Goal: Task Accomplishment & Management: Manage account settings

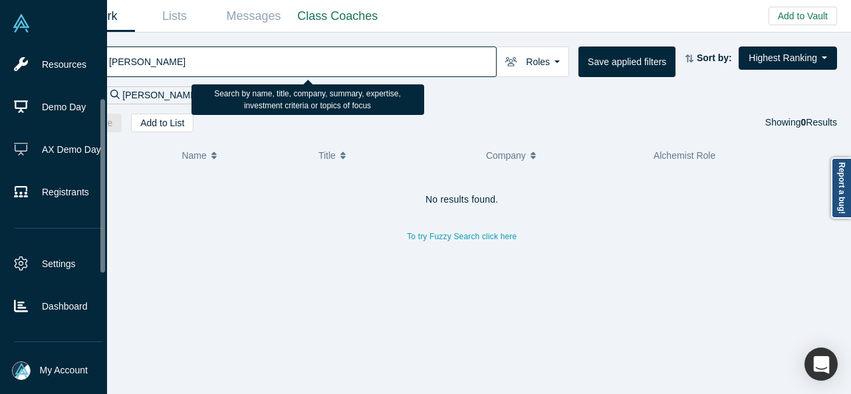
drag, startPoint x: 102, startPoint y: 175, endPoint x: 94, endPoint y: 227, distance: 52.5
click at [94, 227] on ul "People Startups Resources Demo Day AX Demo Day Registrants Settings Dashboard E…" at bounding box center [53, 197] width 107 height 301
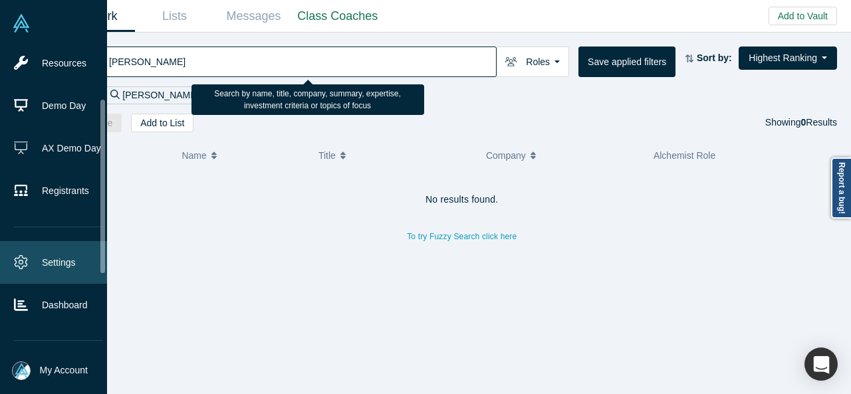
click at [53, 255] on link "Settings" at bounding box center [58, 262] width 117 height 43
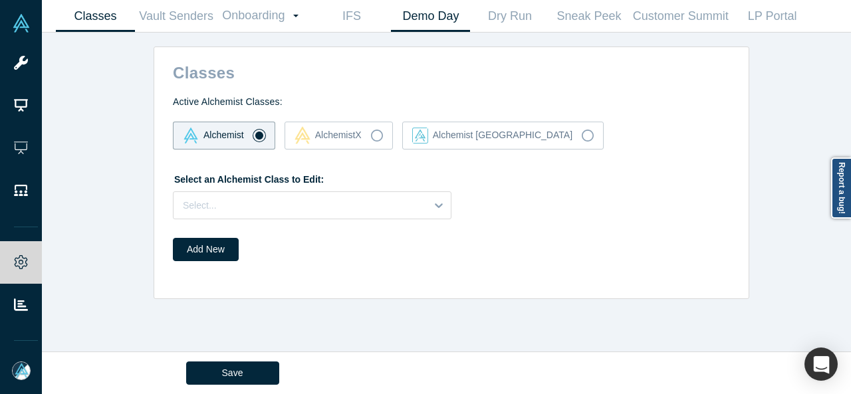
click at [431, 25] on link "Demo Day" at bounding box center [430, 16] width 79 height 31
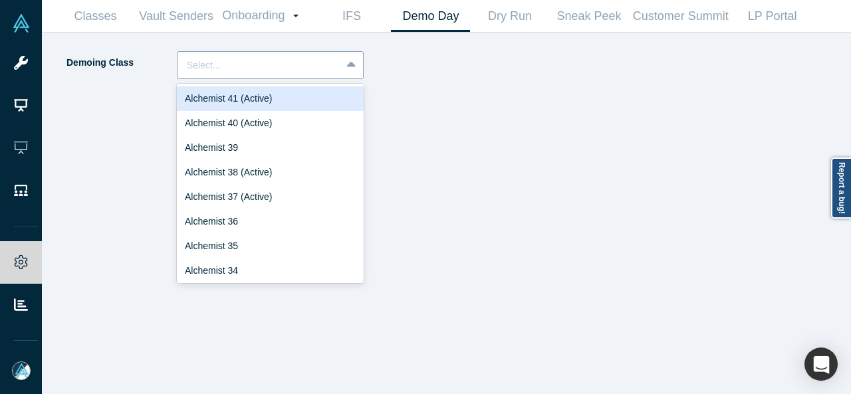
click at [287, 60] on div at bounding box center [259, 65] width 145 height 17
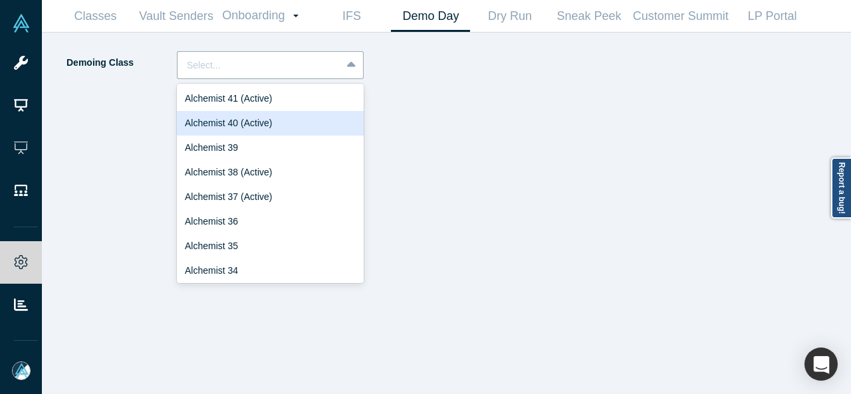
click at [252, 123] on div "Alchemist 40 (Active)" at bounding box center [270, 123] width 187 height 25
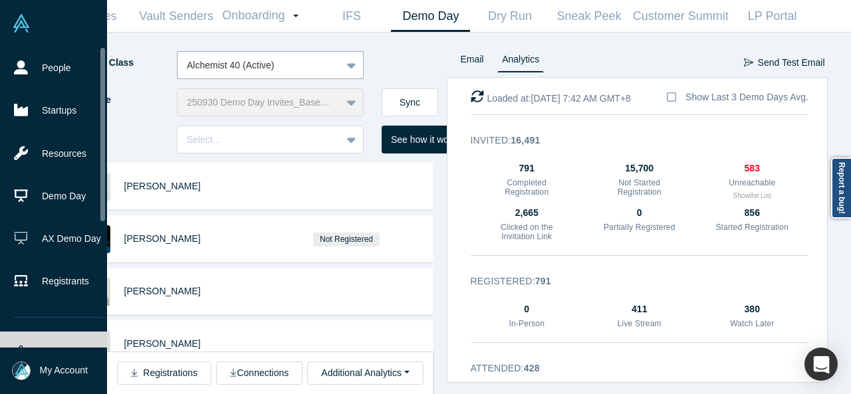
click at [103, 64] on div at bounding box center [104, 197] width 4 height 299
click at [41, 66] on link "People" at bounding box center [58, 68] width 117 height 43
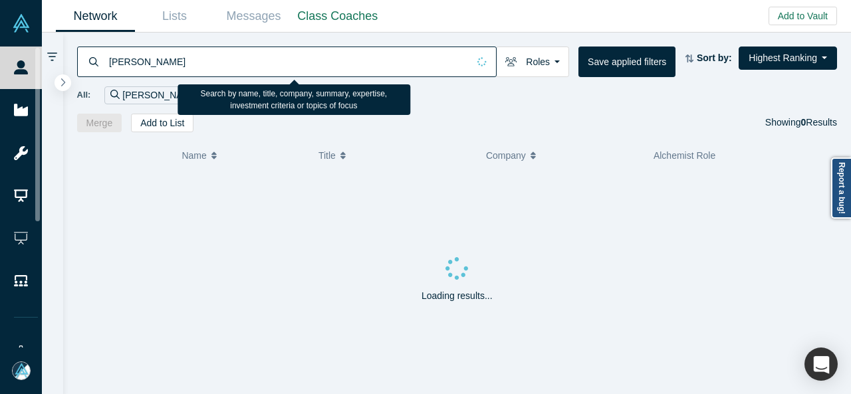
click at [211, 64] on input "[PERSON_NAME]" at bounding box center [288, 61] width 360 height 31
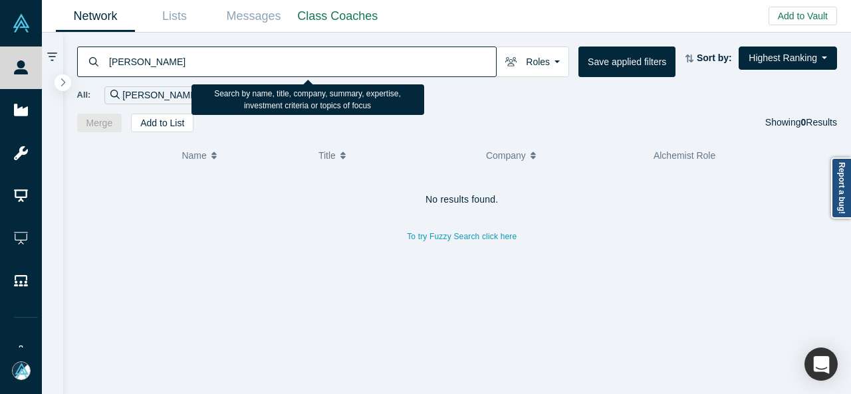
paste input "[PERSON_NAME]"
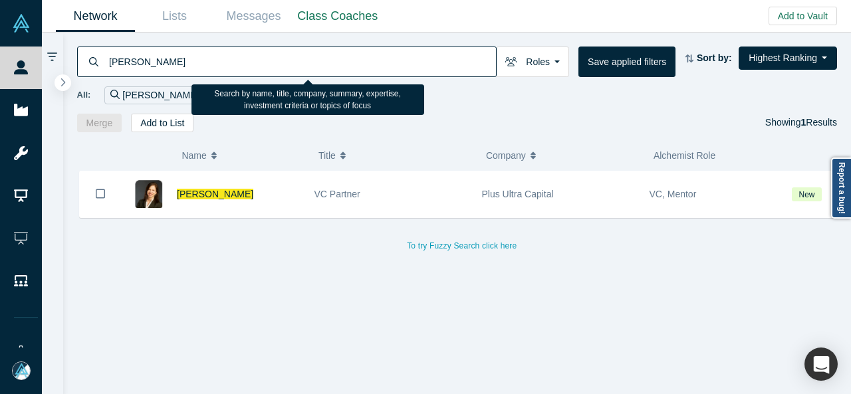
type input "[PERSON_NAME]"
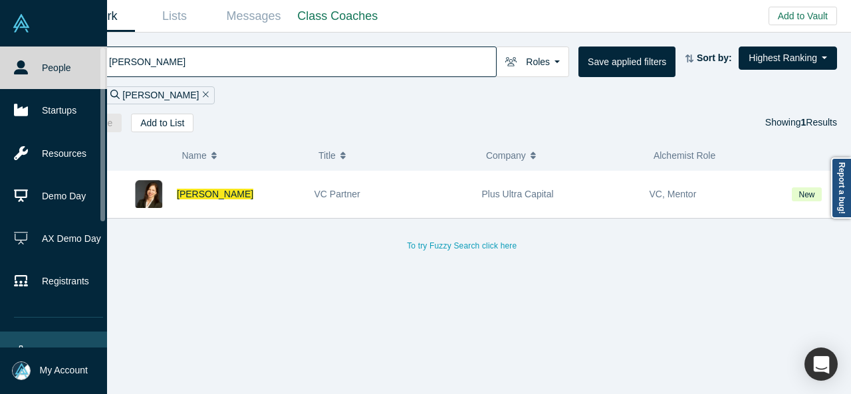
click at [24, 346] on icon at bounding box center [21, 353] width 14 height 14
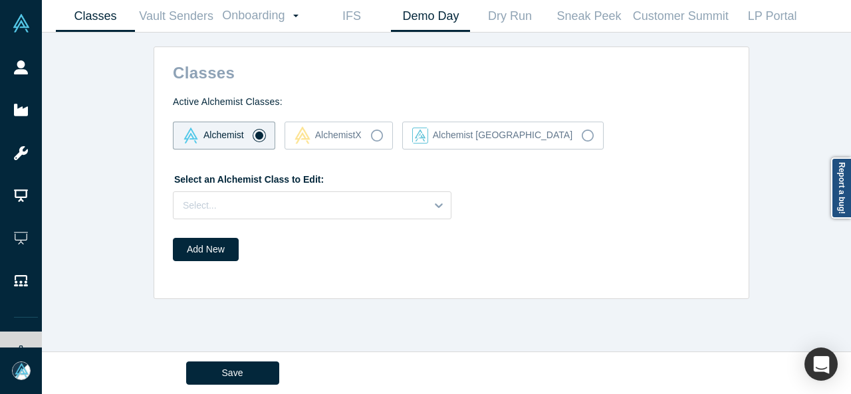
click at [407, 23] on link "Demo Day" at bounding box center [430, 16] width 79 height 31
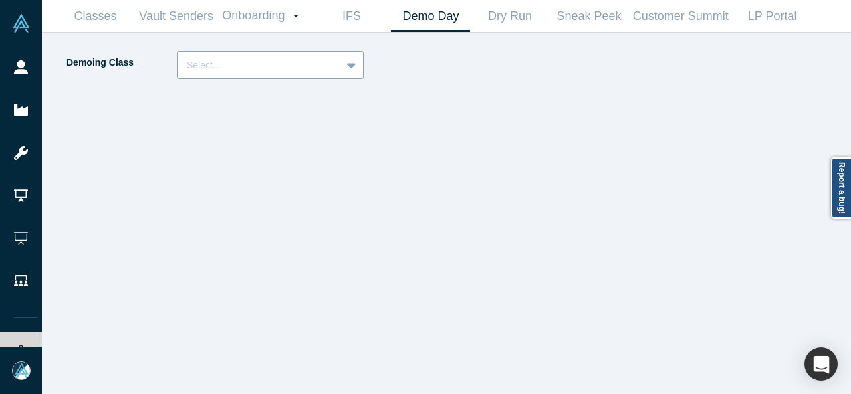
click at [278, 66] on div at bounding box center [259, 65] width 145 height 17
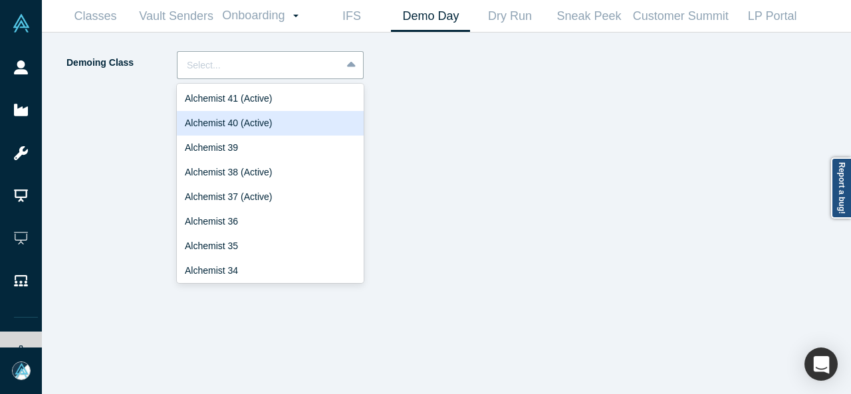
click at [223, 126] on div "Alchemist 40 (Active)" at bounding box center [270, 123] width 187 height 25
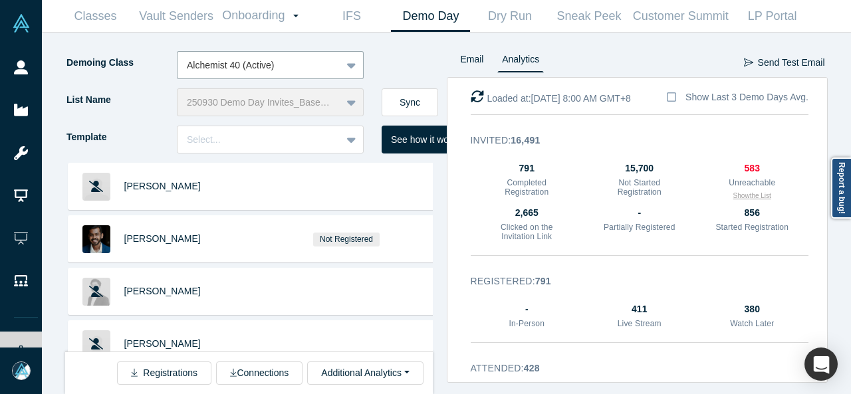
click at [742, 196] on button "Show the List" at bounding box center [752, 196] width 38 height 10
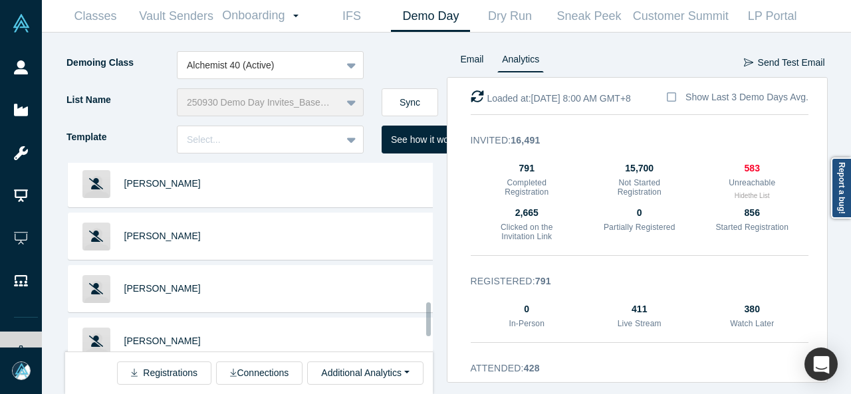
drag, startPoint x: 426, startPoint y: 189, endPoint x: 442, endPoint y: 326, distance: 138.6
click at [442, 326] on div "[PERSON_NAME] [PERSON_NAME] [PERSON_NAME] [PERSON_NAME] [PERSON_NAME] Bel [PERS…" at bounding box center [256, 278] width 382 height 231
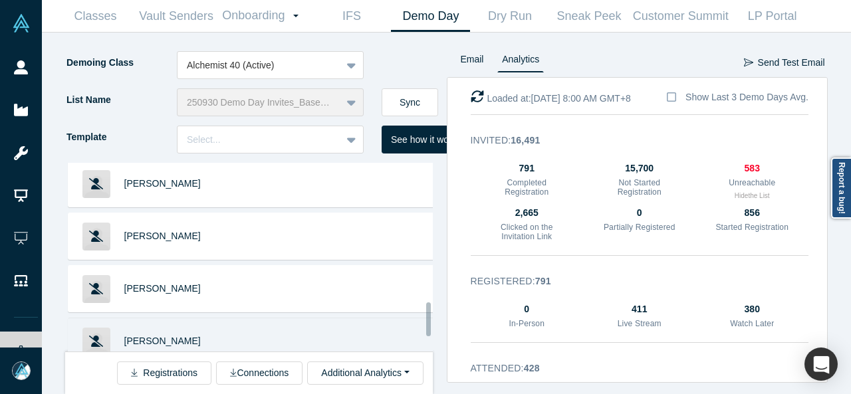
drag, startPoint x: 427, startPoint y: 310, endPoint x: 423, endPoint y: 351, distance: 41.4
click at [423, 351] on div "[PERSON_NAME] [PERSON_NAME] [PERSON_NAME] [PERSON_NAME] [PERSON_NAME] Bel [PERS…" at bounding box center [249, 257] width 368 height 189
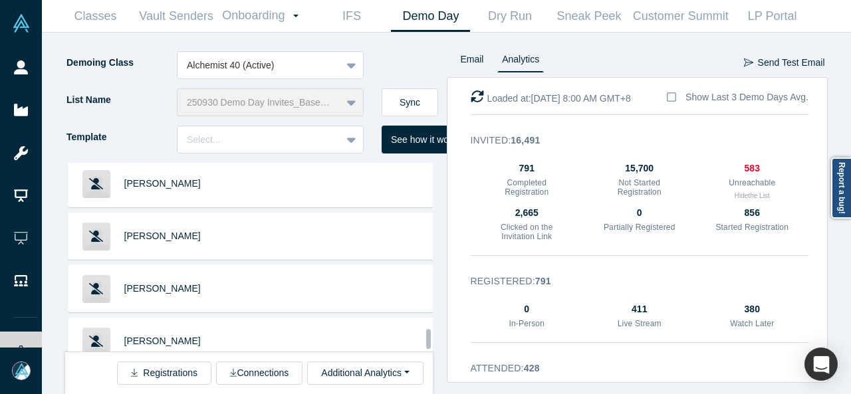
scroll to position [1894, 0]
